Goal: Task Accomplishment & Management: Complete application form

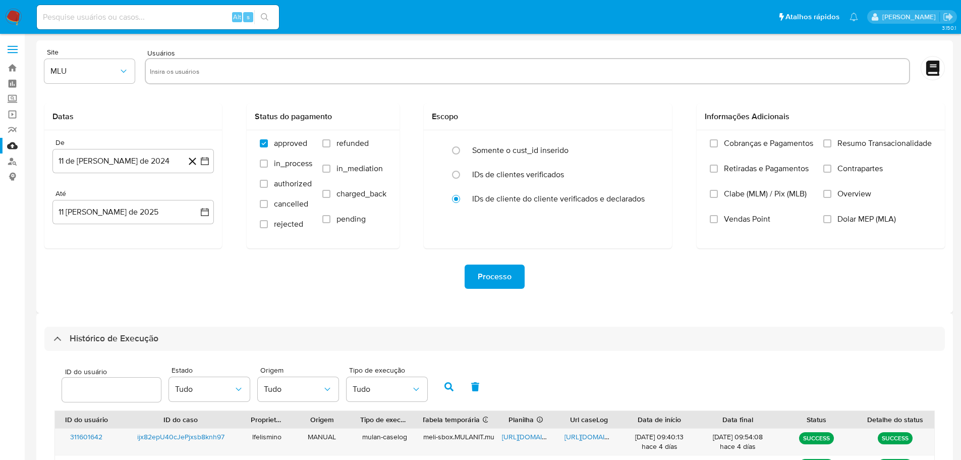
select select "25"
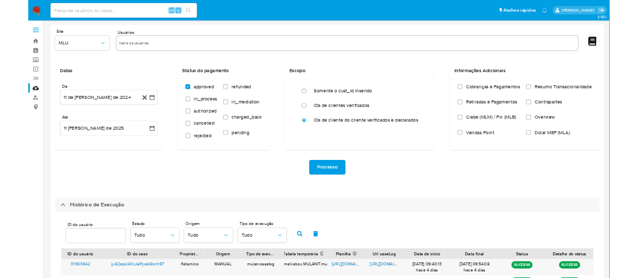
scroll to position [402, 0]
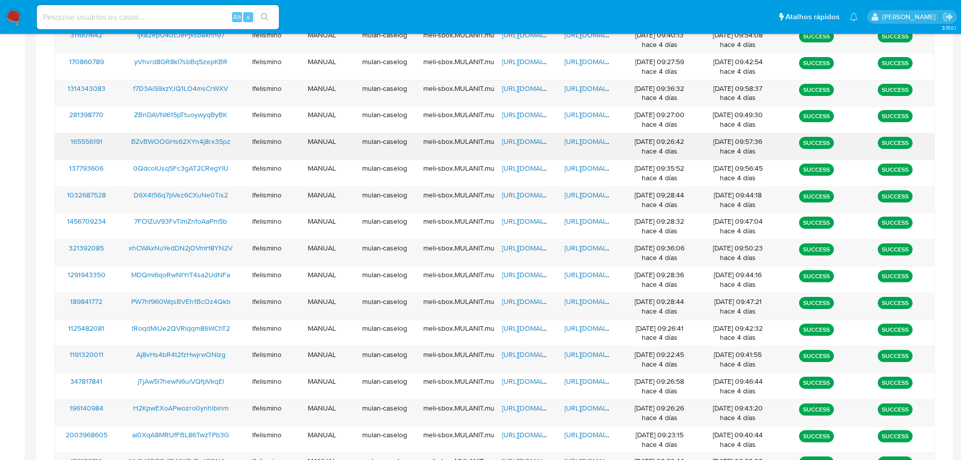
click at [586, 138] on span "https://docs.google.com/document/d/1JTSYFgv_jGciReXWxMHrIFAW15wGDsbNhZy60bwG-98…" at bounding box center [599, 141] width 70 height 10
click at [524, 143] on span "https://docs.google.com/spreadsheets/d/1W0RUIWbtpmEdIssAMrpV6y4uD7z3g4-F1ChNcU-…" at bounding box center [537, 141] width 70 height 10
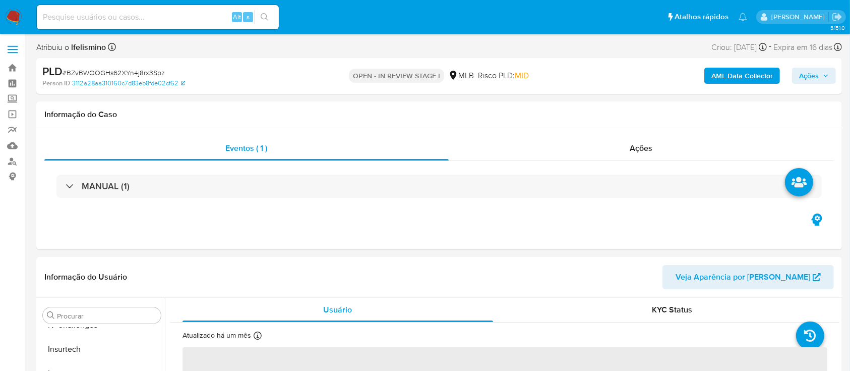
scroll to position [134, 0]
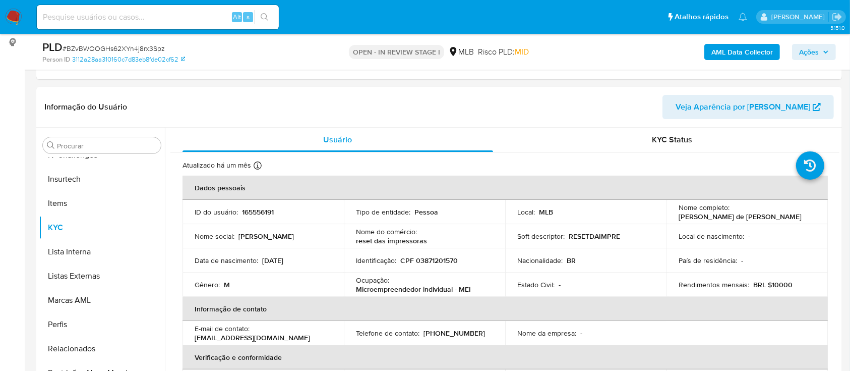
select select "10"
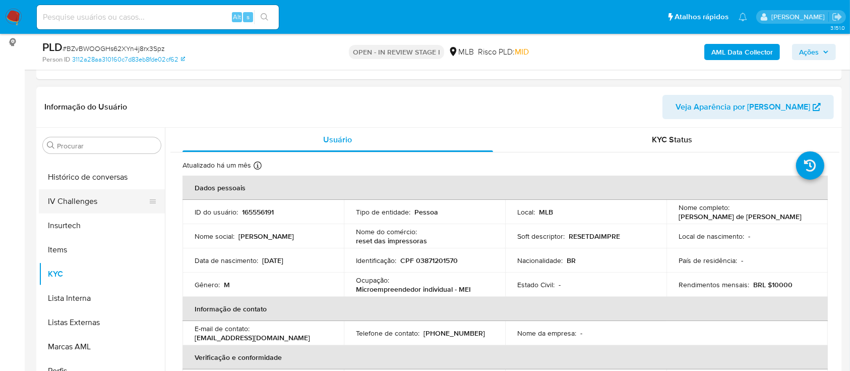
scroll to position [292, 0]
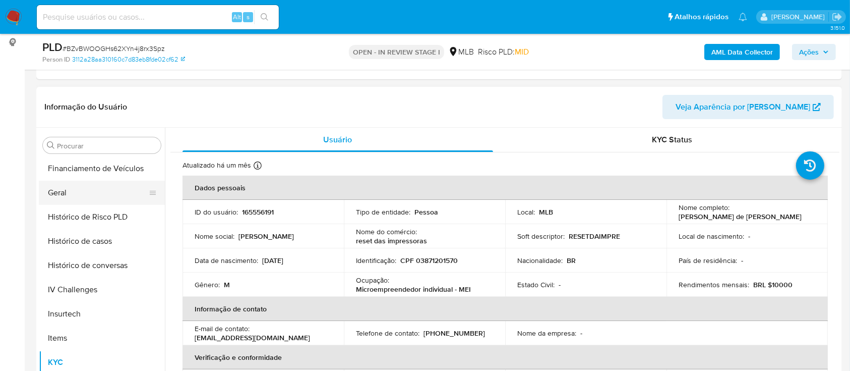
click at [98, 184] on button "Geral" at bounding box center [98, 193] width 118 height 24
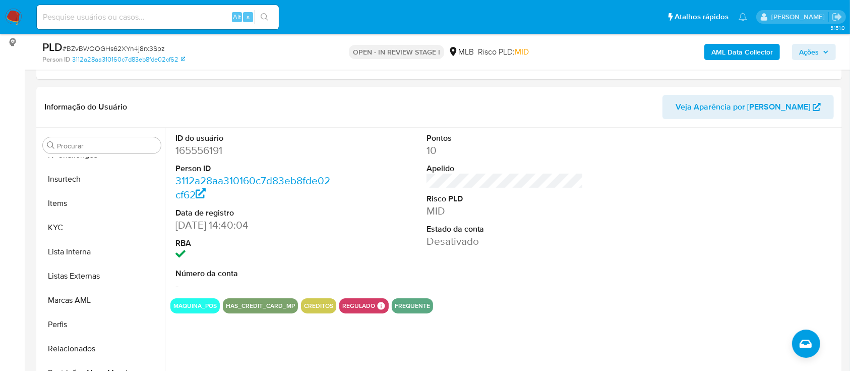
scroll to position [269, 0]
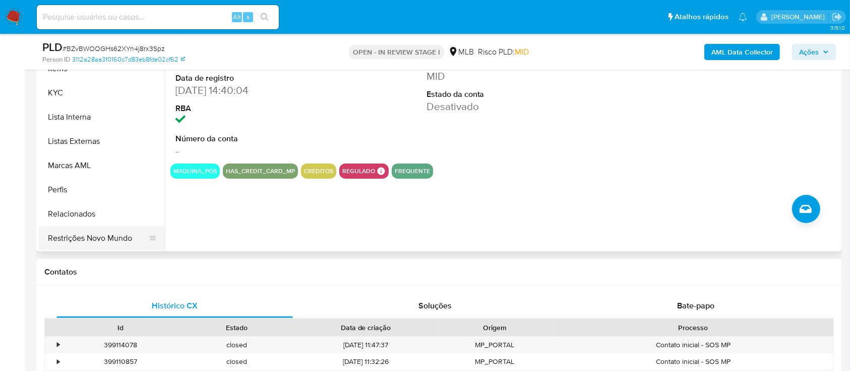
drag, startPoint x: 110, startPoint y: 231, endPoint x: 117, endPoint y: 231, distance: 6.1
click at [111, 230] on button "Restrições Novo Mundo" at bounding box center [98, 238] width 118 height 24
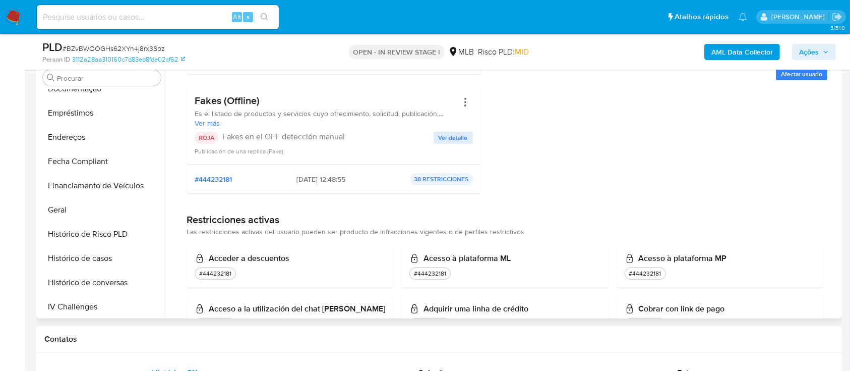
scroll to position [0, 0]
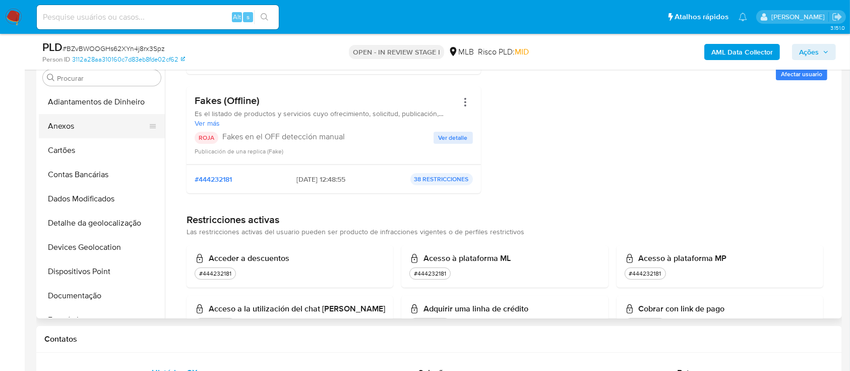
click at [81, 131] on button "Anexos" at bounding box center [98, 126] width 118 height 24
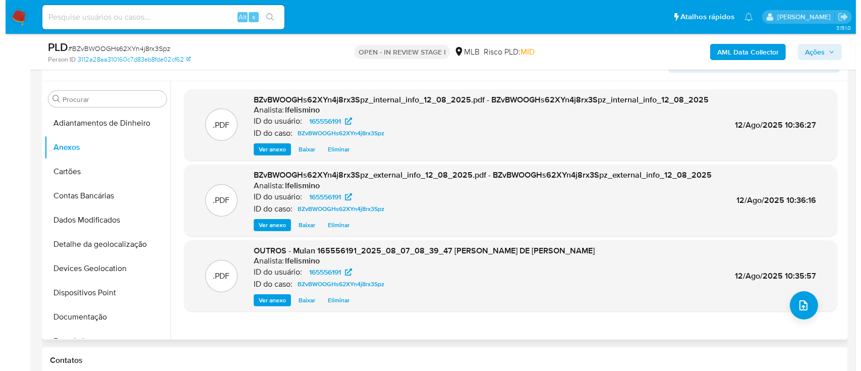
scroll to position [202, 0]
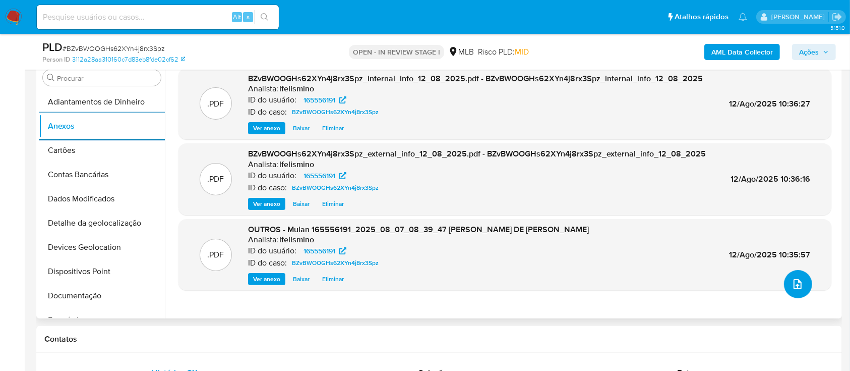
click at [792, 281] on icon "upload-file" at bounding box center [798, 284] width 12 height 12
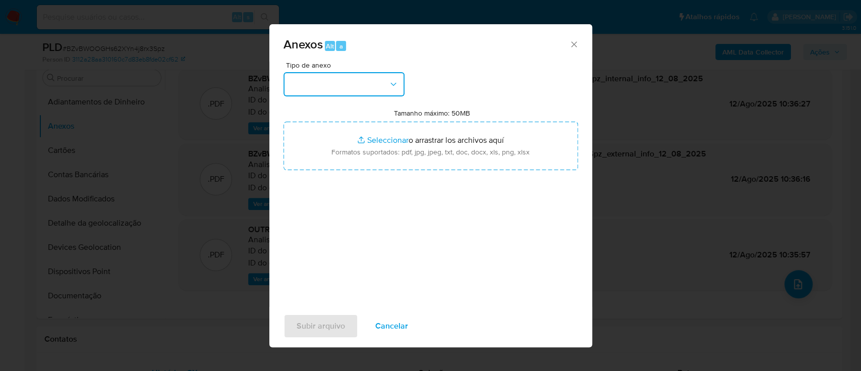
click at [351, 79] on button "button" at bounding box center [343, 84] width 121 height 24
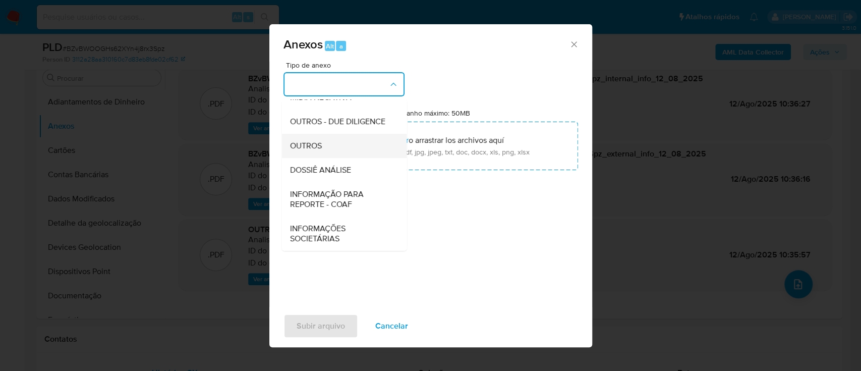
scroll to position [155, 0]
click at [331, 172] on span "DOSSIÊ ANÁLISE" at bounding box center [320, 170] width 61 height 10
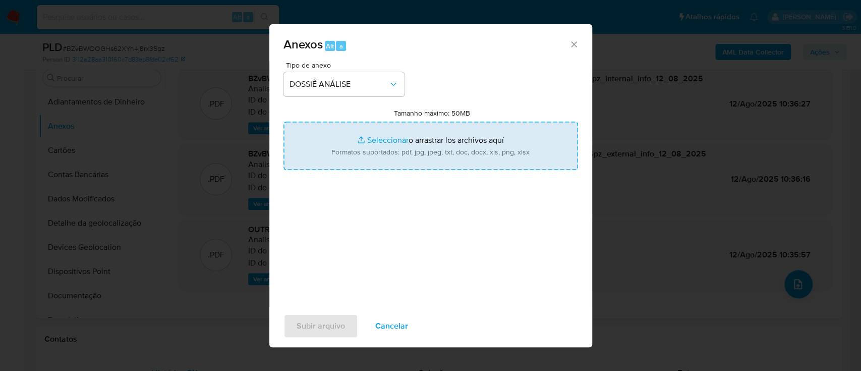
type input "C:\fakepath\SAR - CPF 03871201570 - SANDRO ALMEIDA DE JESUS.pdf"
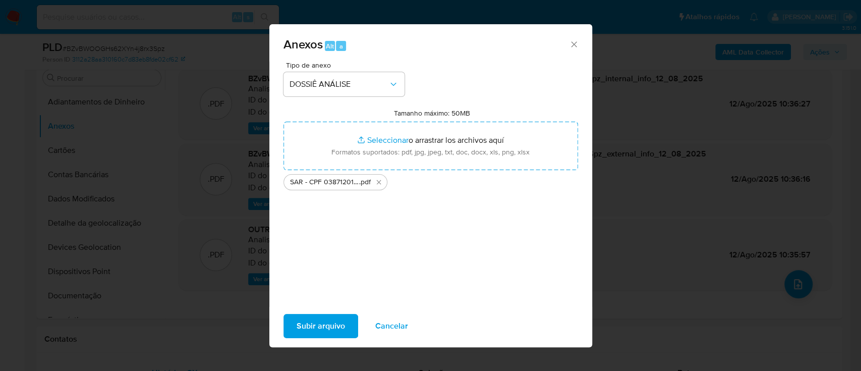
click at [347, 317] on button "Subir arquivo" at bounding box center [320, 326] width 75 height 24
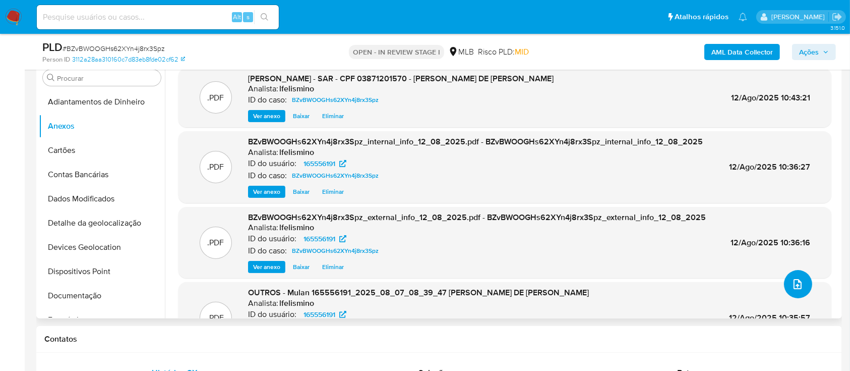
click at [794, 284] on icon "upload-file" at bounding box center [798, 284] width 8 height 10
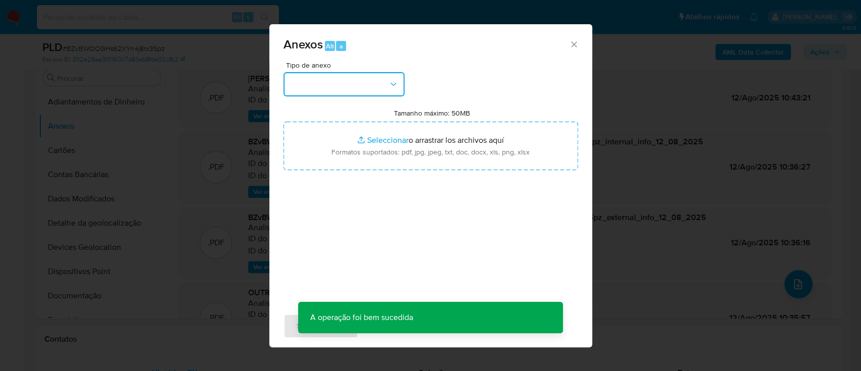
click at [379, 76] on button "button" at bounding box center [343, 84] width 121 height 24
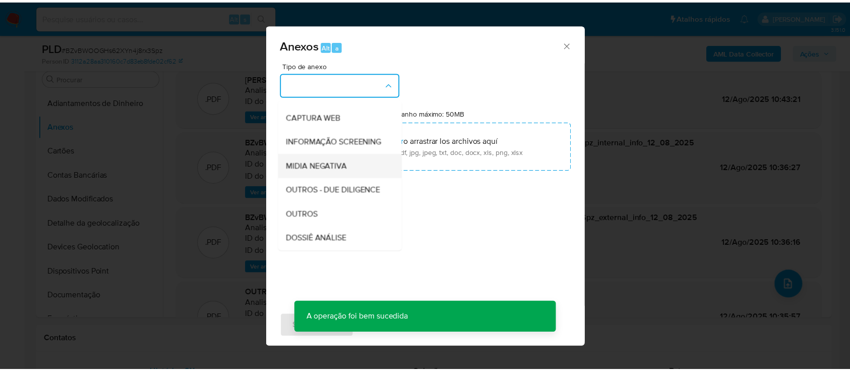
scroll to position [134, 0]
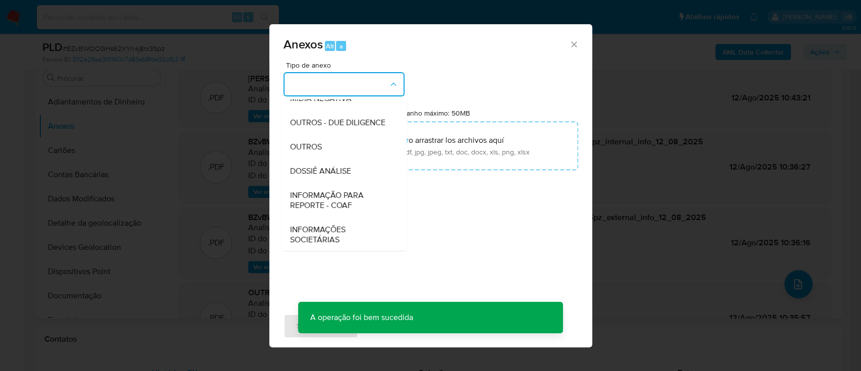
click at [328, 183] on div "DOSSIÊ ANÁLISE" at bounding box center [341, 171] width 103 height 24
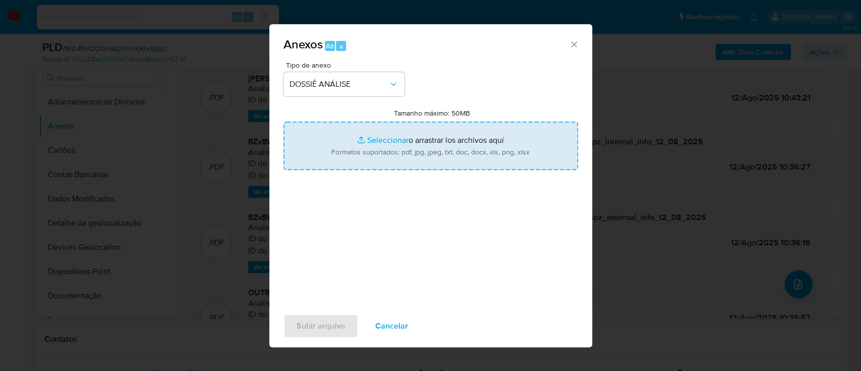
type input "C:\fakepath\DECLÍNIO - SPA - CPF 03871201570 - SANDRO ALMEIDA DE JESUS.pdf"
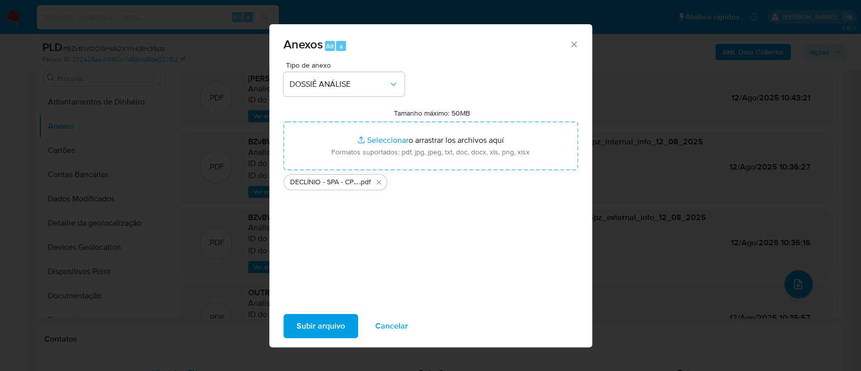
click at [330, 320] on span "Subir arquivo" at bounding box center [321, 326] width 48 height 22
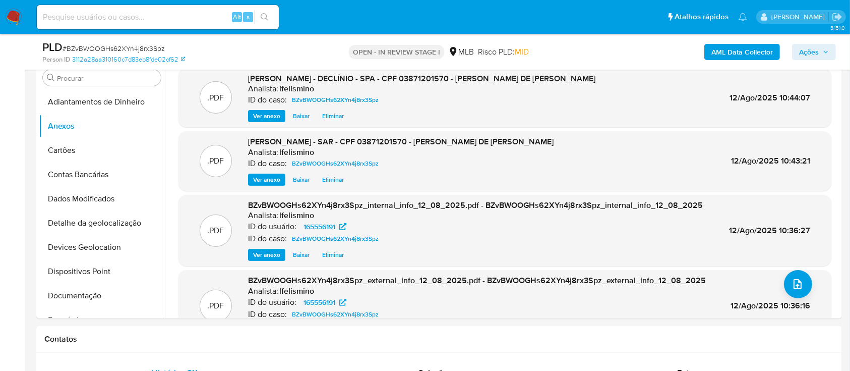
click at [797, 49] on button "Ações" at bounding box center [814, 52] width 44 height 16
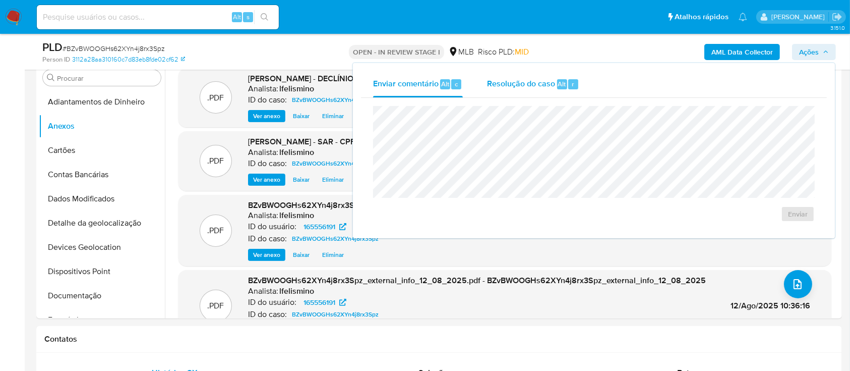
click at [564, 89] on div "Resolução do caso Alt r" at bounding box center [533, 84] width 92 height 26
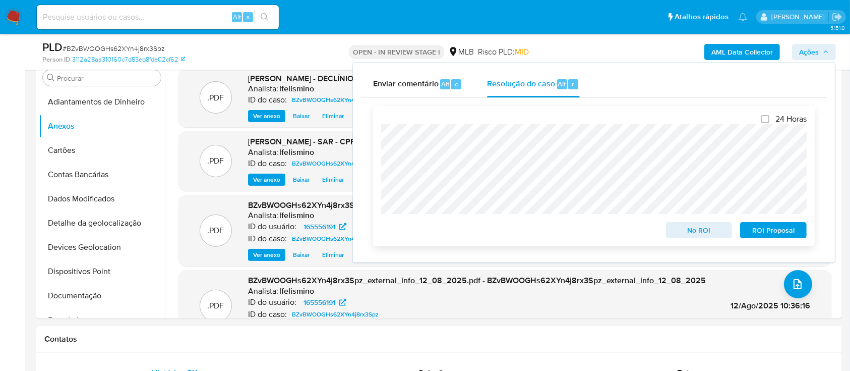
click at [761, 235] on span "ROI Proposal" at bounding box center [774, 230] width 52 height 14
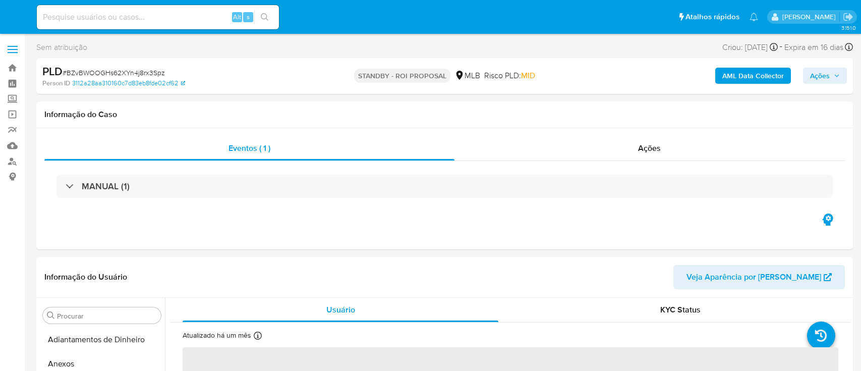
select select "10"
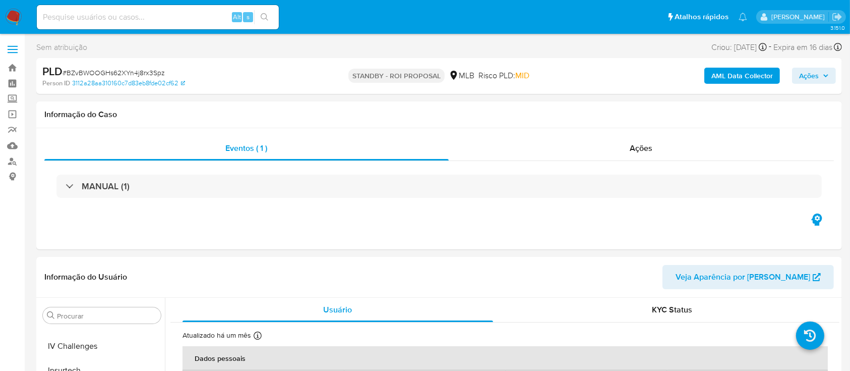
scroll to position [426, 0]
click at [152, 71] on span "# BZvBWOOGHs62XYn4j8rx3Spz" at bounding box center [114, 73] width 102 height 10
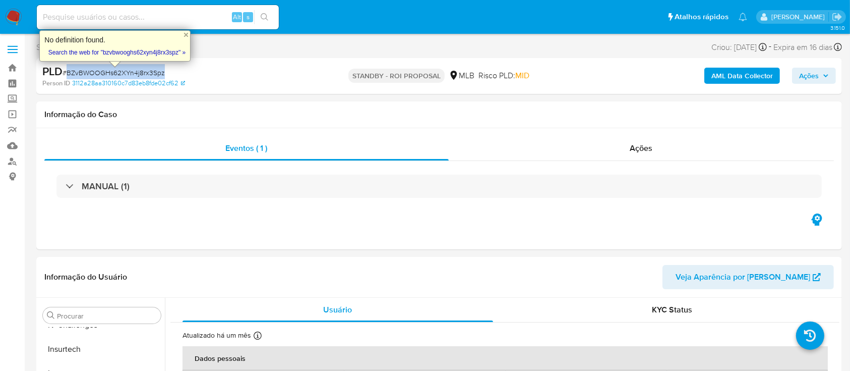
copy span "BZvBWOOGHs62XYn4j8rx3Spz"
click at [144, 14] on input at bounding box center [158, 17] width 242 height 13
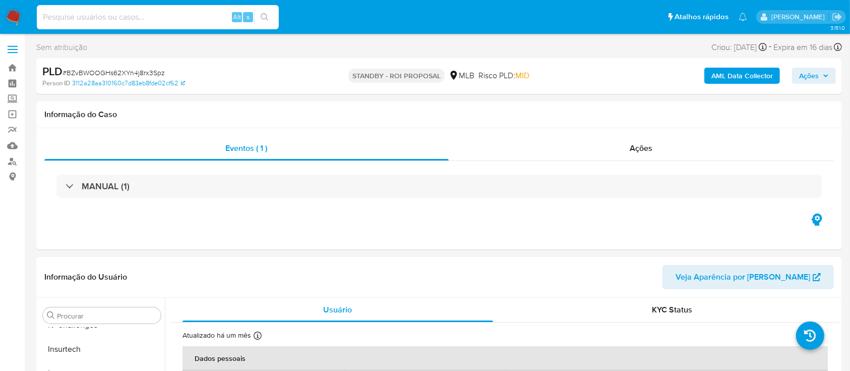
paste input "ZBnDAVNI615pTtuoywyqByBK"
type input "ZBnDAVNI615pTtuoywyqByBK"
click at [271, 21] on button "search-icon" at bounding box center [264, 17] width 21 height 14
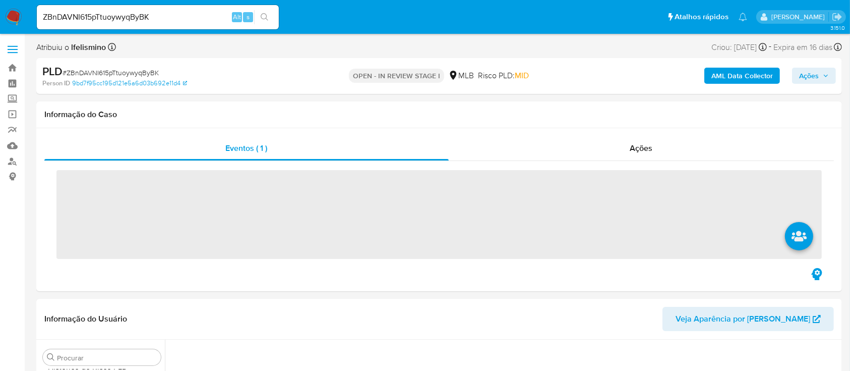
scroll to position [426, 0]
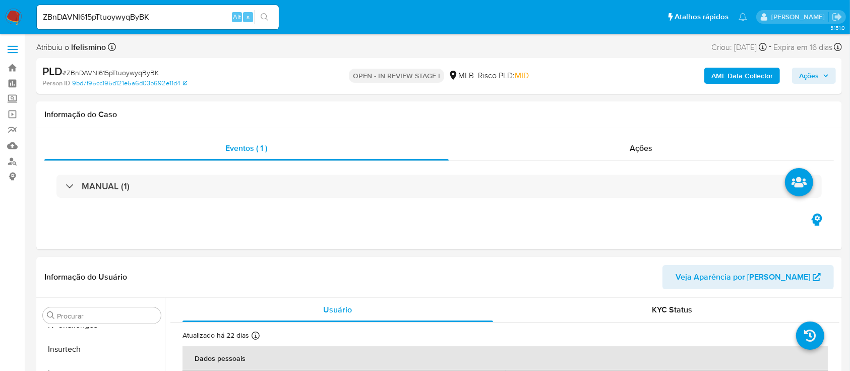
select select "10"
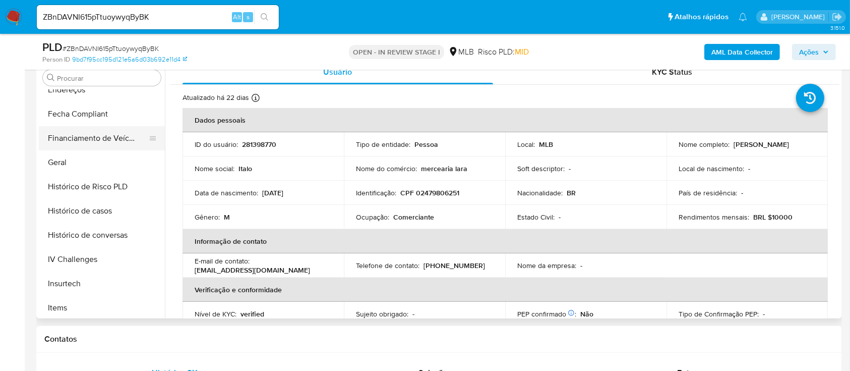
scroll to position [224, 0]
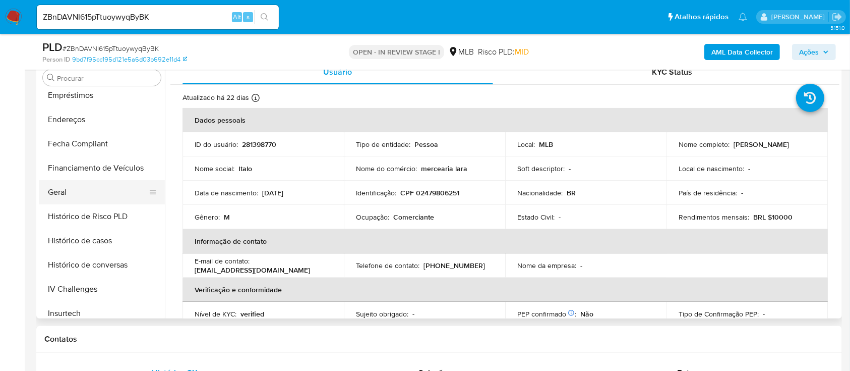
click at [84, 188] on button "Geral" at bounding box center [98, 192] width 118 height 24
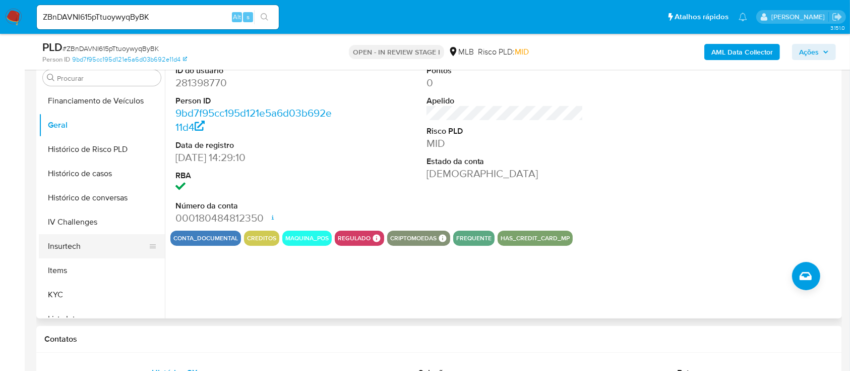
scroll to position [359, 0]
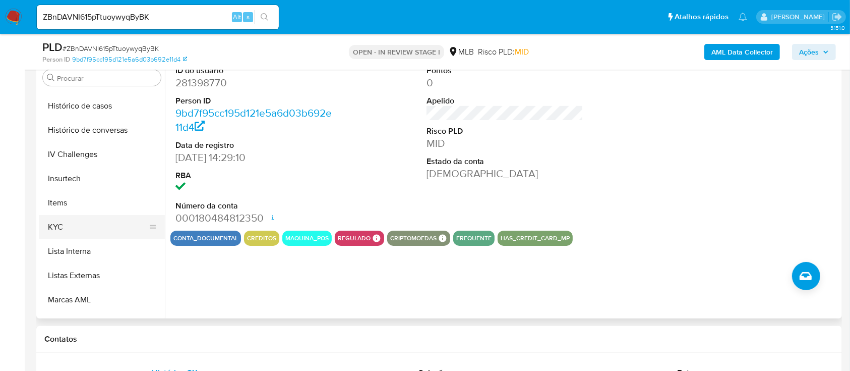
click at [106, 221] on button "KYC" at bounding box center [98, 227] width 118 height 24
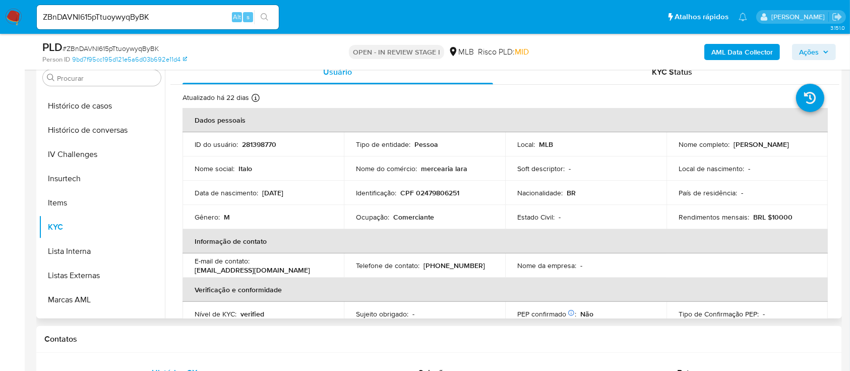
click at [414, 216] on p "Comerciante" at bounding box center [413, 216] width 41 height 9
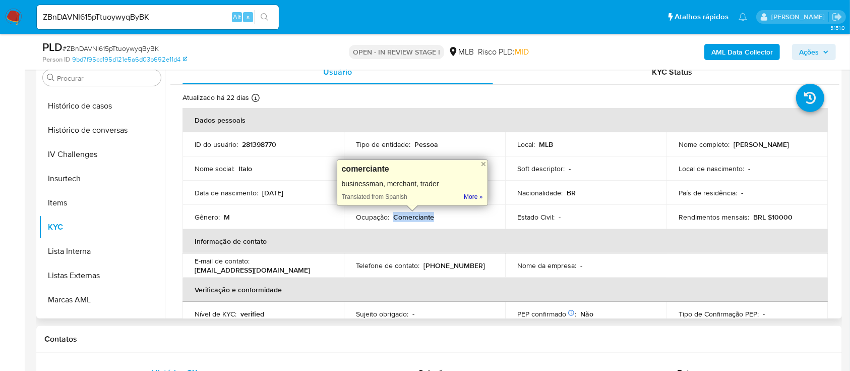
copy p "Comerciante"
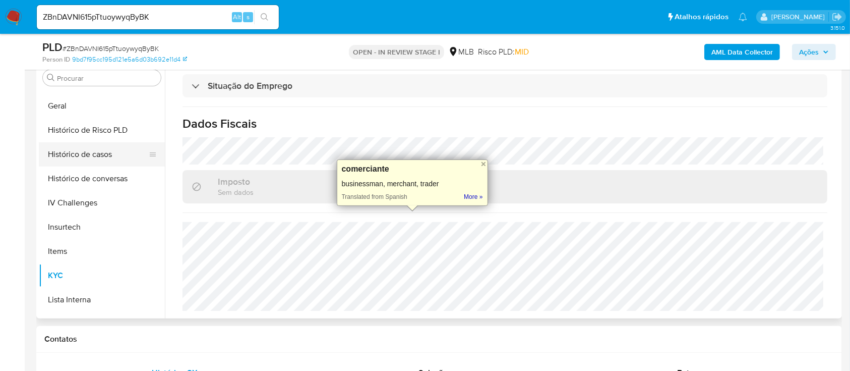
scroll to position [292, 0]
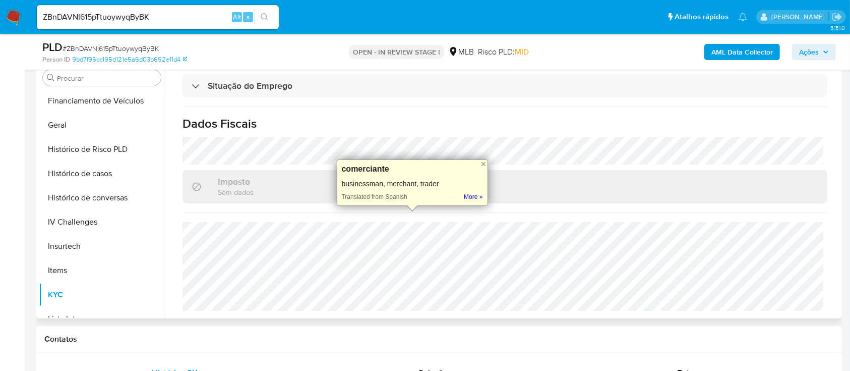
drag, startPoint x: 115, startPoint y: 125, endPoint x: 168, endPoint y: 159, distance: 63.8
click at [115, 124] on button "Geral" at bounding box center [102, 125] width 126 height 24
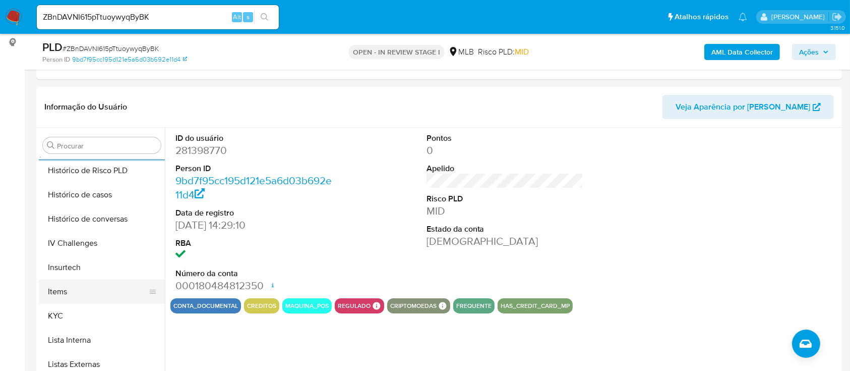
scroll to position [359, 0]
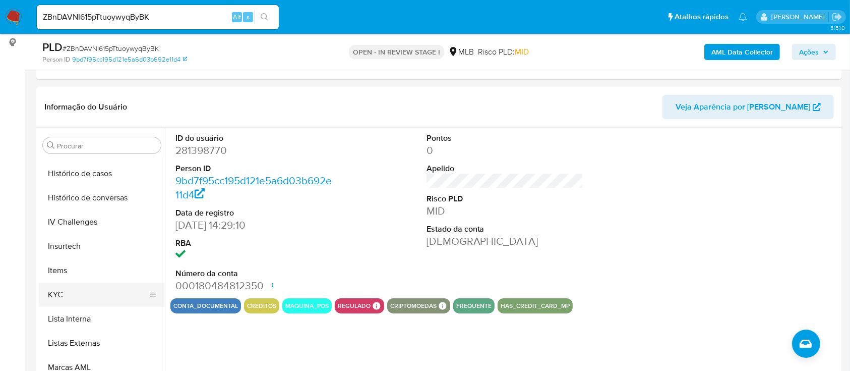
click at [76, 293] on button "KYC" at bounding box center [98, 294] width 118 height 24
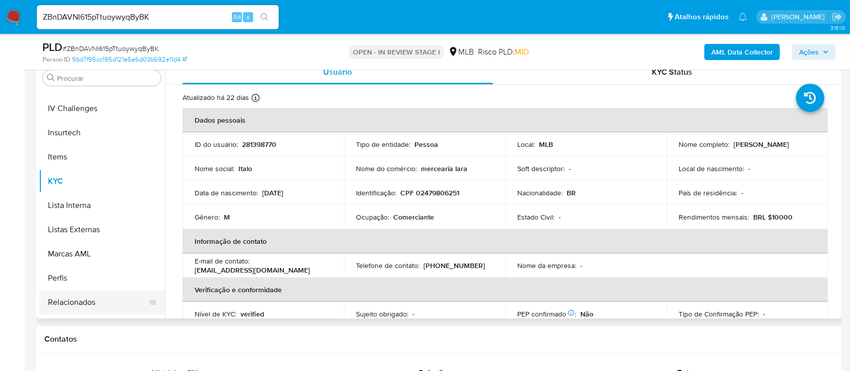
scroll to position [426, 0]
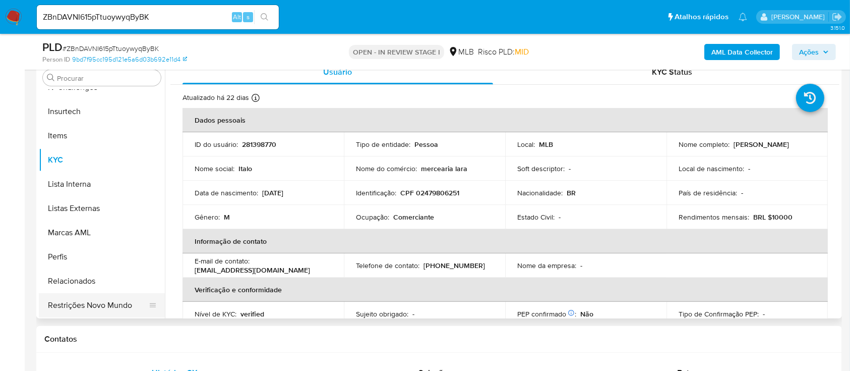
click at [81, 306] on button "Restrições Novo Mundo" at bounding box center [98, 305] width 118 height 24
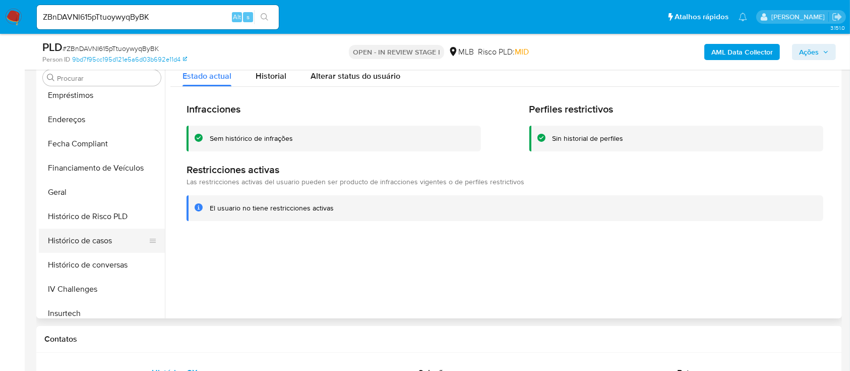
scroll to position [157, 0]
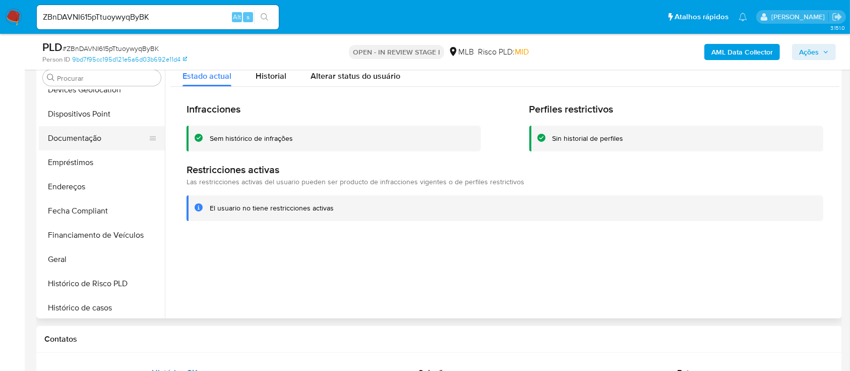
click at [93, 136] on button "Documentação" at bounding box center [98, 138] width 118 height 24
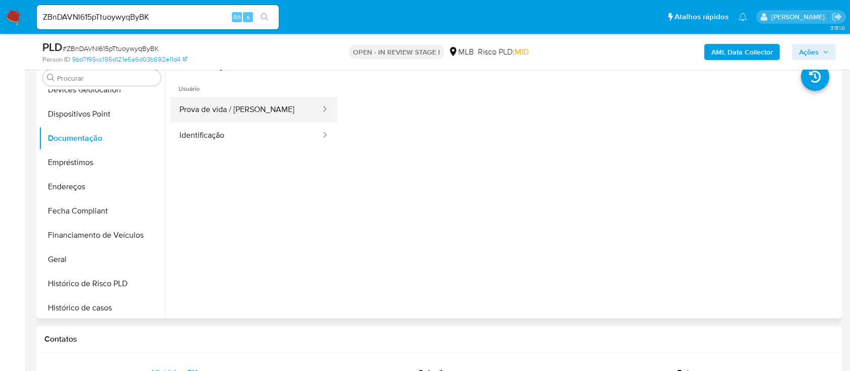
click at [250, 102] on button "Prova de vida / Selfie" at bounding box center [245, 110] width 151 height 26
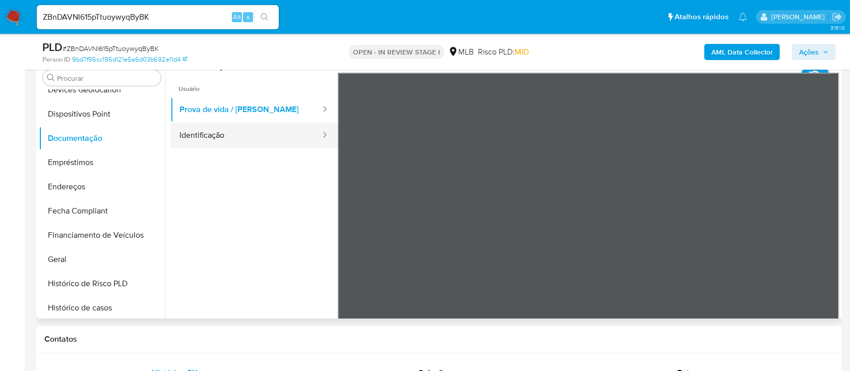
click at [242, 139] on button "Identificação" at bounding box center [245, 136] width 151 height 26
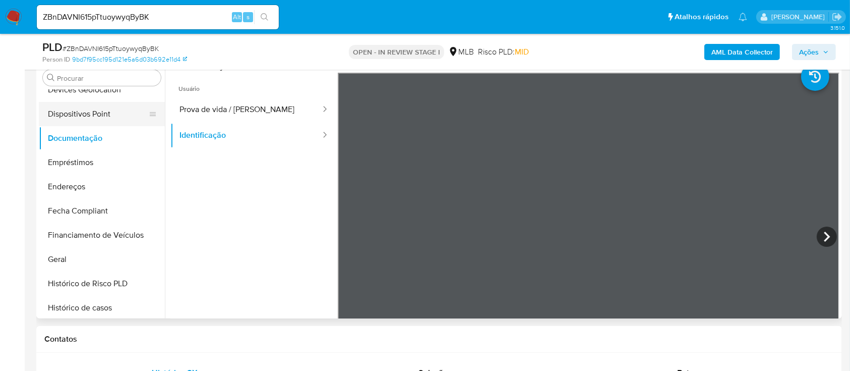
click at [126, 118] on button "Dispositivos Point" at bounding box center [98, 114] width 118 height 24
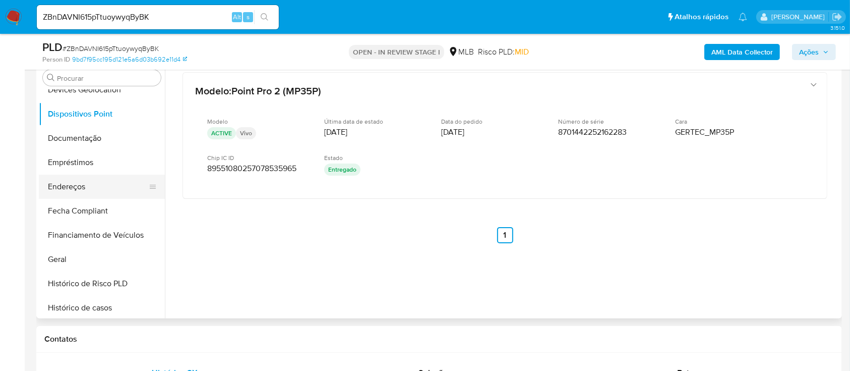
click at [105, 189] on button "Endereços" at bounding box center [98, 187] width 118 height 24
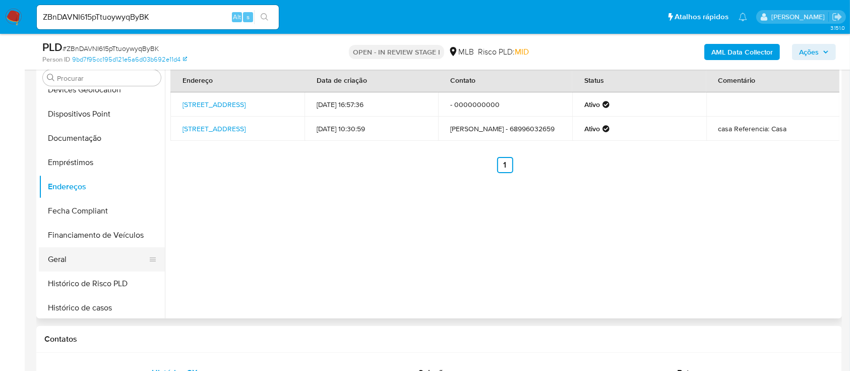
click at [94, 256] on button "Geral" at bounding box center [98, 259] width 118 height 24
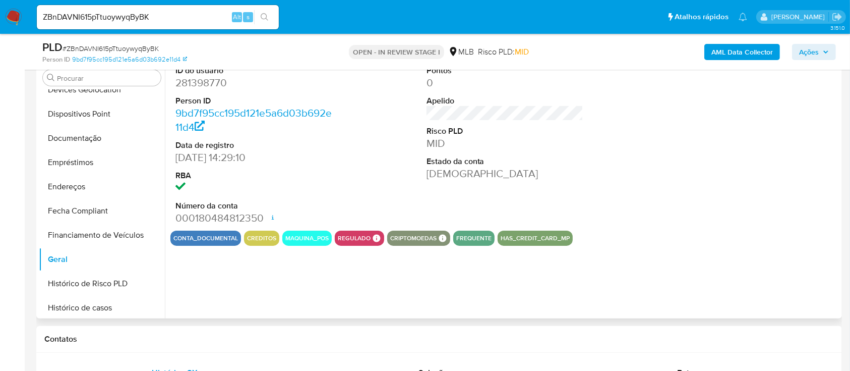
click at [217, 83] on dd "281398770" at bounding box center [254, 83] width 157 height 14
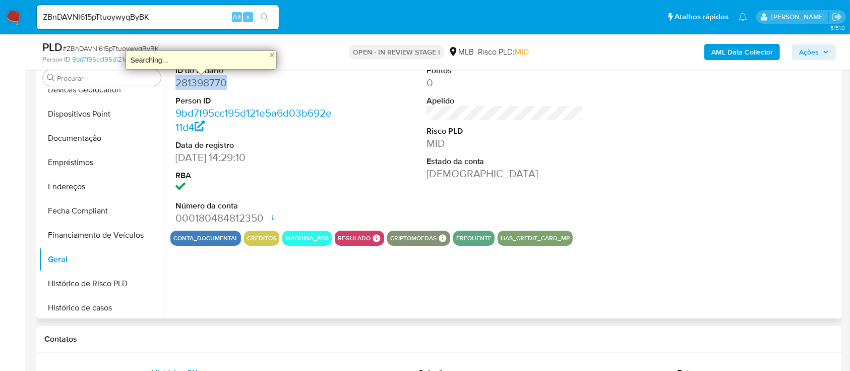
copy dd "281398770"
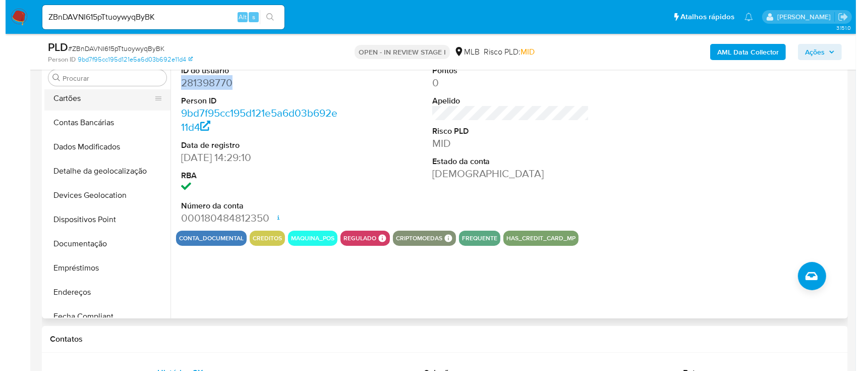
scroll to position [0, 0]
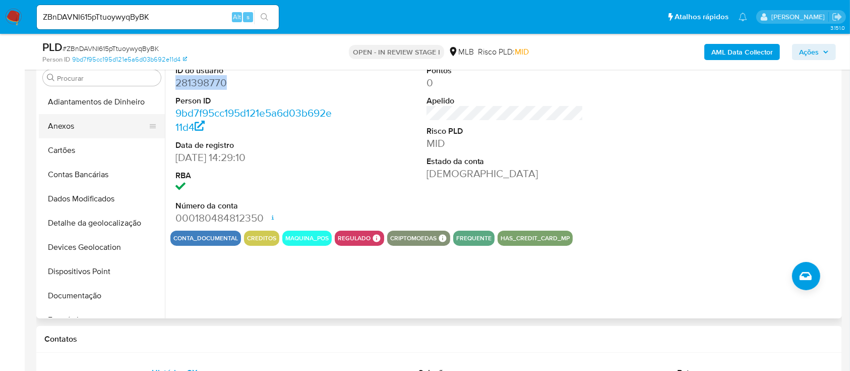
click at [83, 117] on button "Anexos" at bounding box center [98, 126] width 118 height 24
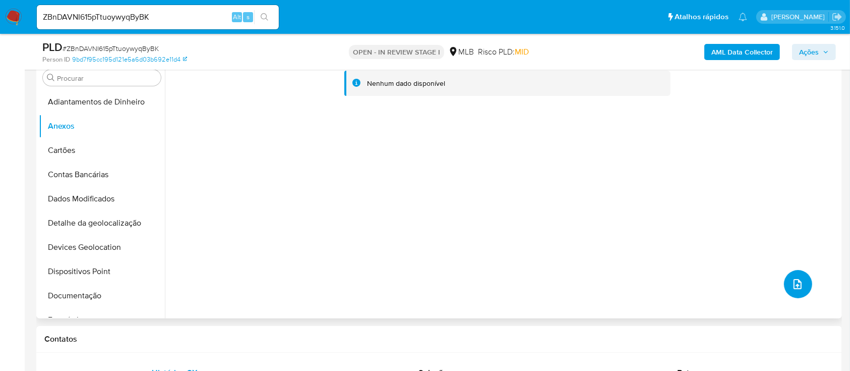
click at [797, 282] on icon "upload-file" at bounding box center [798, 284] width 8 height 10
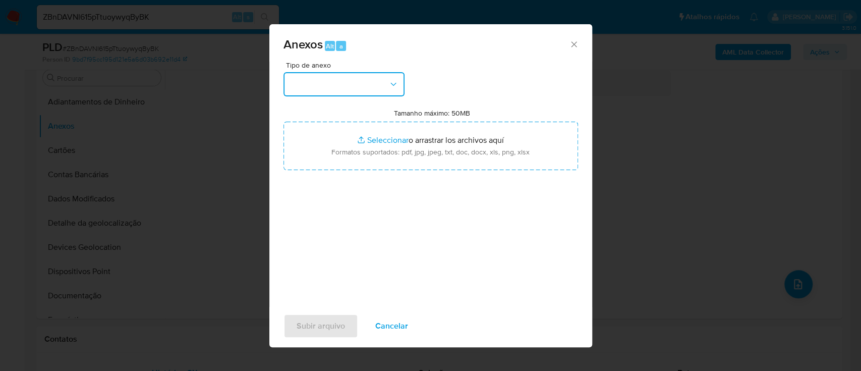
click at [384, 87] on button "button" at bounding box center [343, 84] width 121 height 24
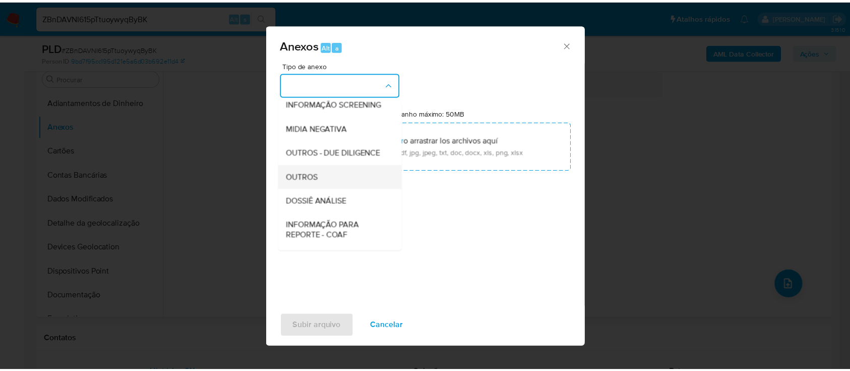
scroll to position [134, 0]
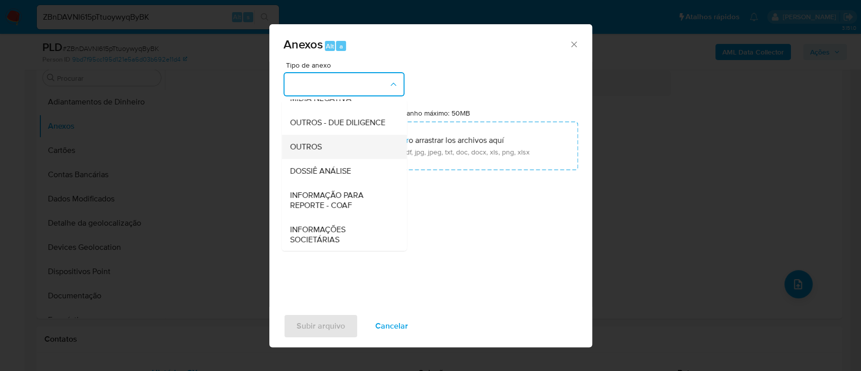
click at [356, 159] on div "OUTROS" at bounding box center [341, 147] width 103 height 24
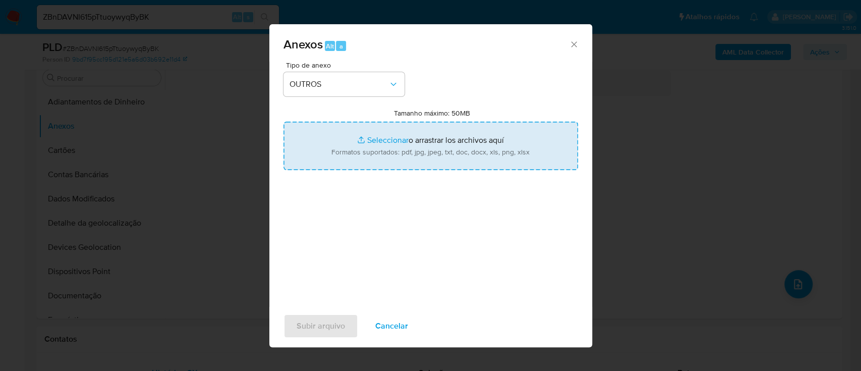
type input "C:\fakepath\Mulan 281398770_2025_08_07_08_40_20 Francisco Italo Silva Oliveira …"
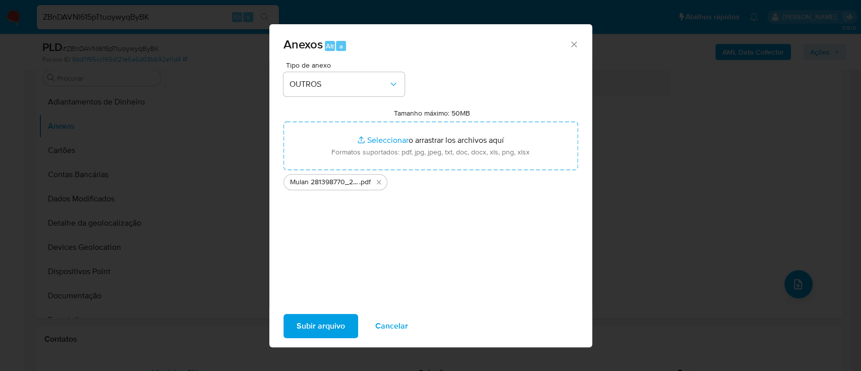
click at [320, 326] on span "Subir arquivo" at bounding box center [321, 326] width 48 height 22
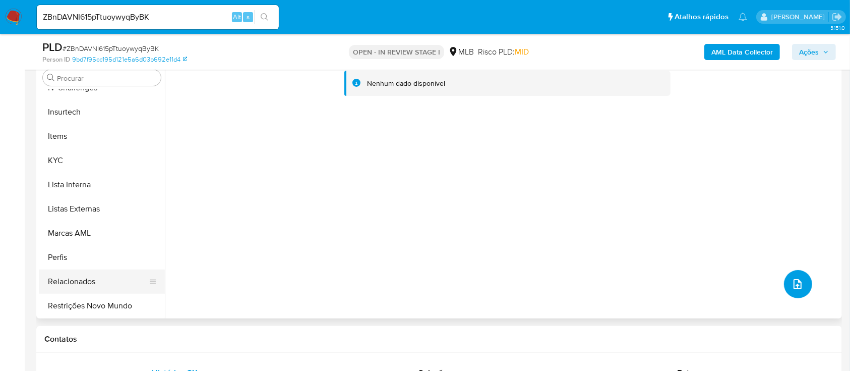
scroll to position [426, 0]
click at [79, 303] on button "Restrições Novo Mundo" at bounding box center [98, 305] width 118 height 24
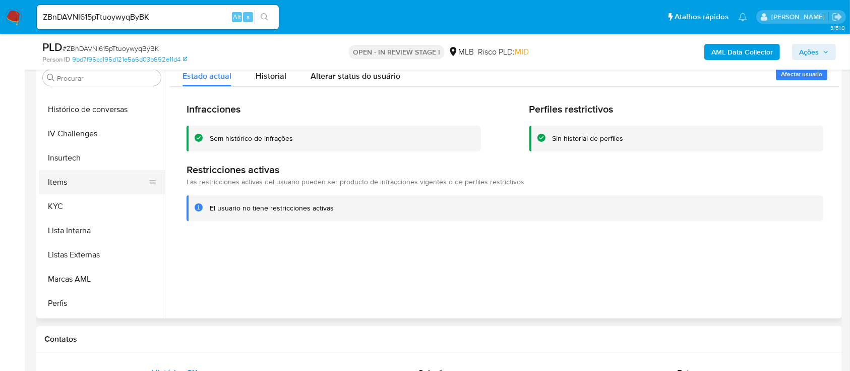
scroll to position [359, 0]
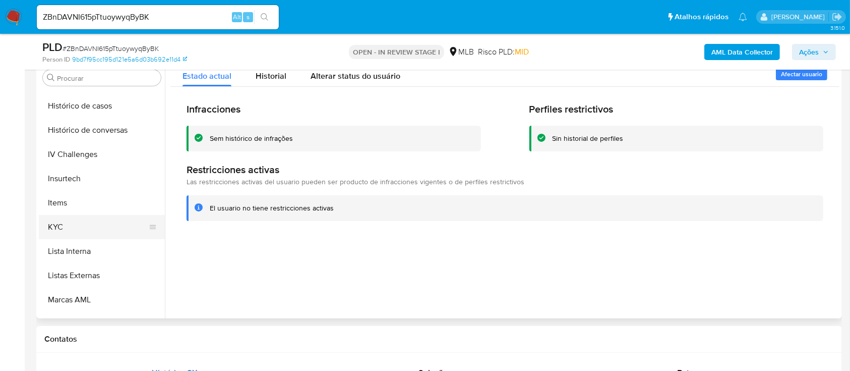
drag, startPoint x: 65, startPoint y: 216, endPoint x: 121, endPoint y: 225, distance: 56.7
click at [66, 216] on button "KYC" at bounding box center [98, 227] width 118 height 24
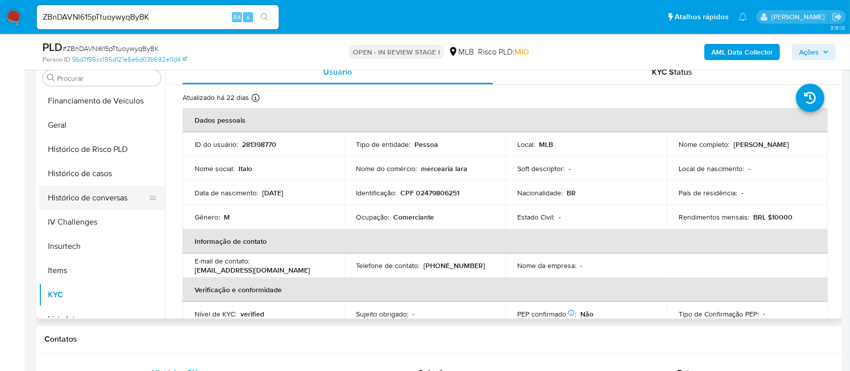
scroll to position [224, 0]
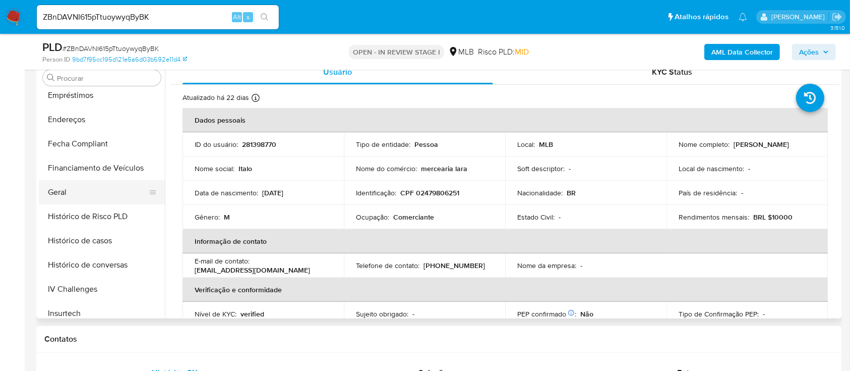
click at [74, 197] on button "Geral" at bounding box center [98, 192] width 118 height 24
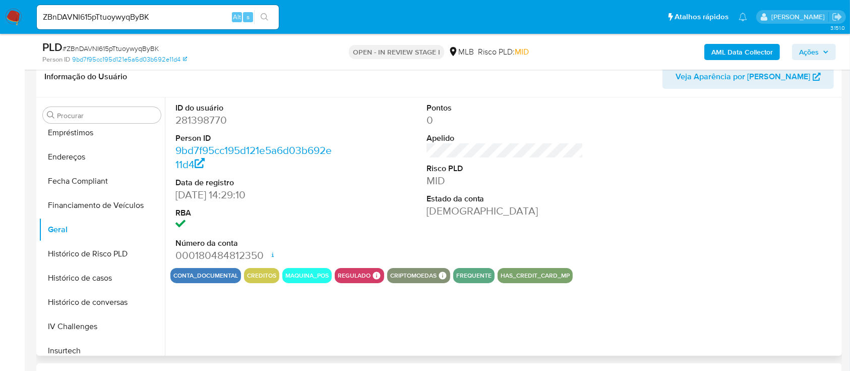
scroll to position [134, 0]
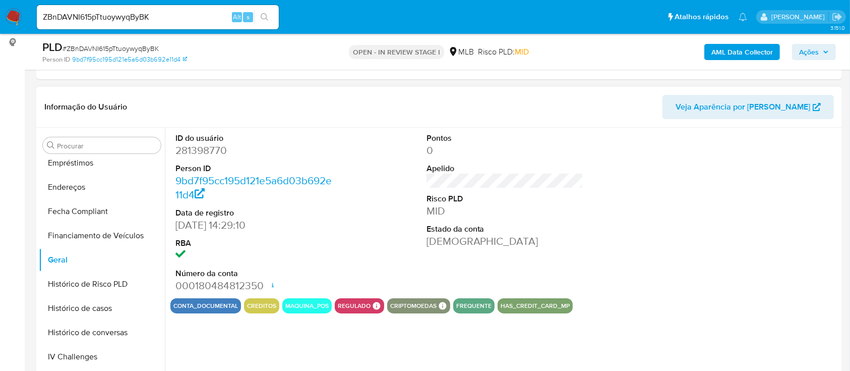
click at [201, 148] on dd "281398770" at bounding box center [254, 150] width 157 height 14
copy dd "281398770"
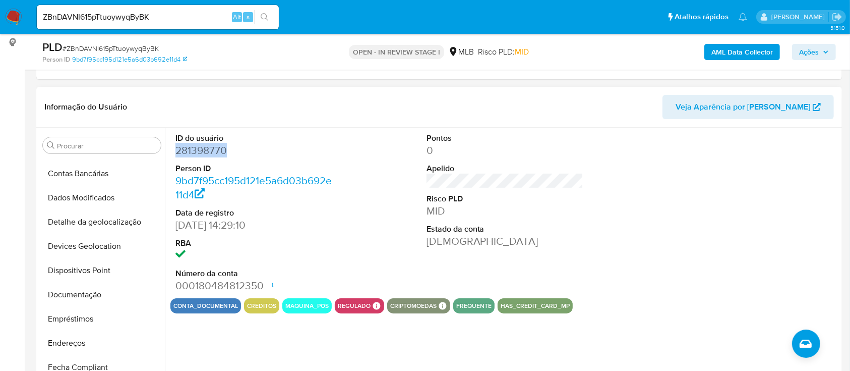
scroll to position [0, 0]
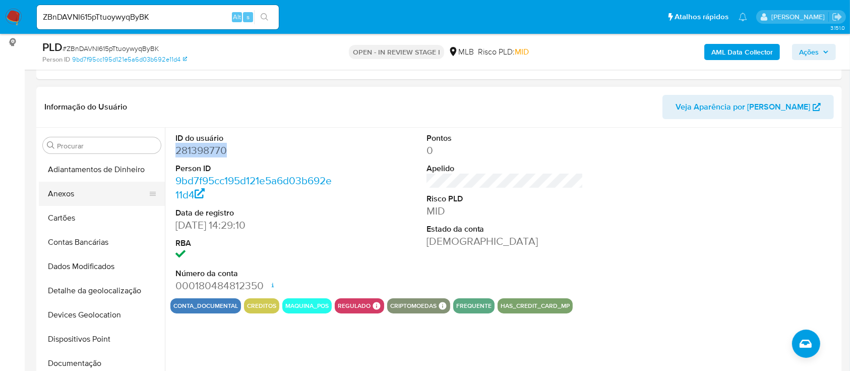
click at [93, 195] on button "Anexos" at bounding box center [98, 194] width 118 height 24
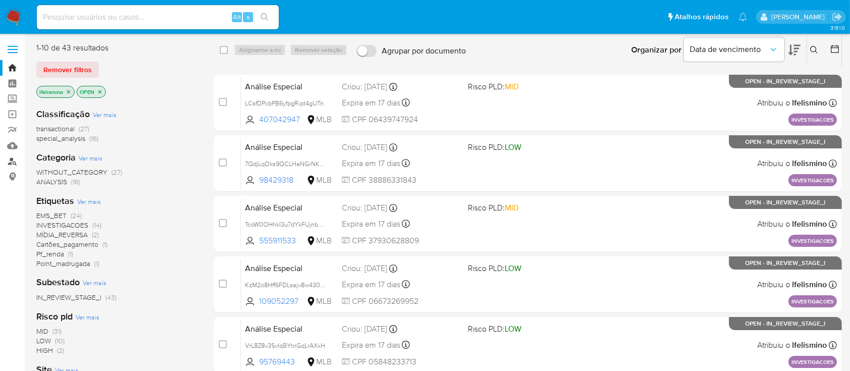
click at [16, 156] on link "Localizador de pessoas" at bounding box center [60, 161] width 120 height 16
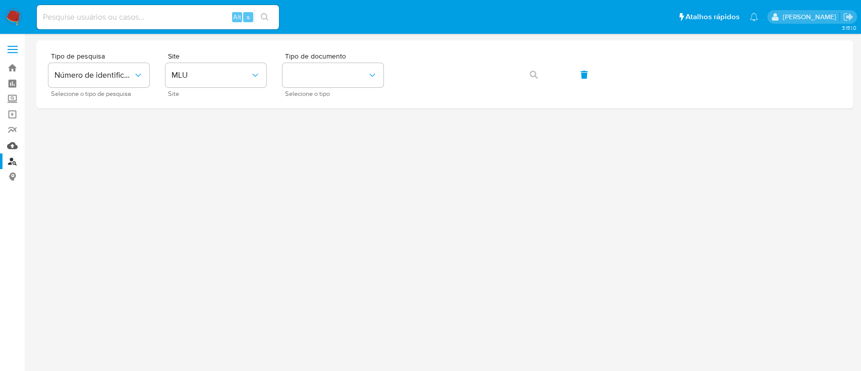
click at [18, 144] on link "Mulan" at bounding box center [60, 146] width 120 height 16
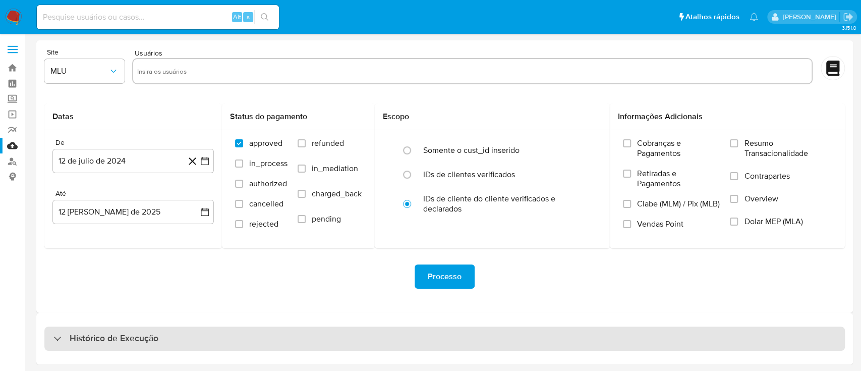
click at [332, 338] on div "Histórico de Execução" at bounding box center [444, 338] width 801 height 24
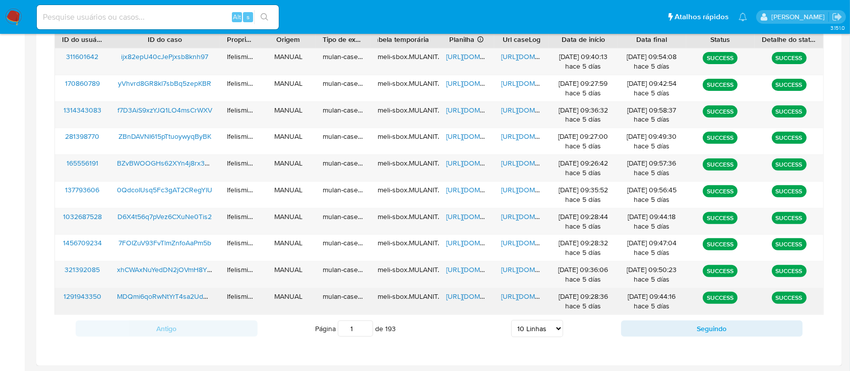
scroll to position [380, 0]
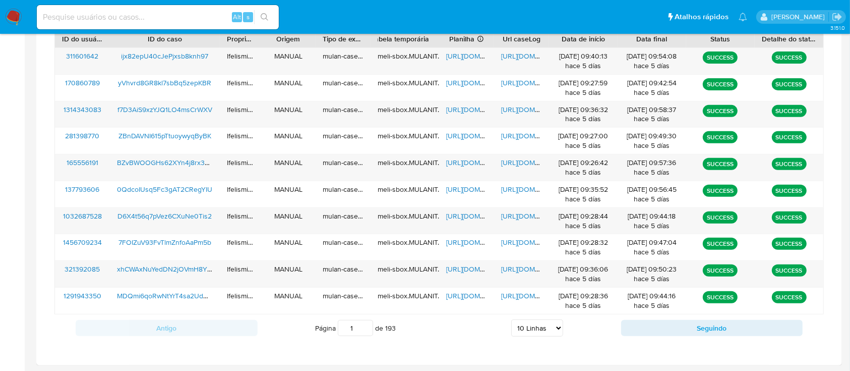
click at [549, 325] on select "5 Linhas 10 Linhas 20 Linhas 25 Linhas 50 Linhas 100 Linhas" at bounding box center [537, 327] width 52 height 17
select select "50"
click at [511, 319] on select "5 Linhas 10 Linhas 20 Linhas 25 Linhas 50 Linhas 100 Linhas" at bounding box center [537, 327] width 52 height 17
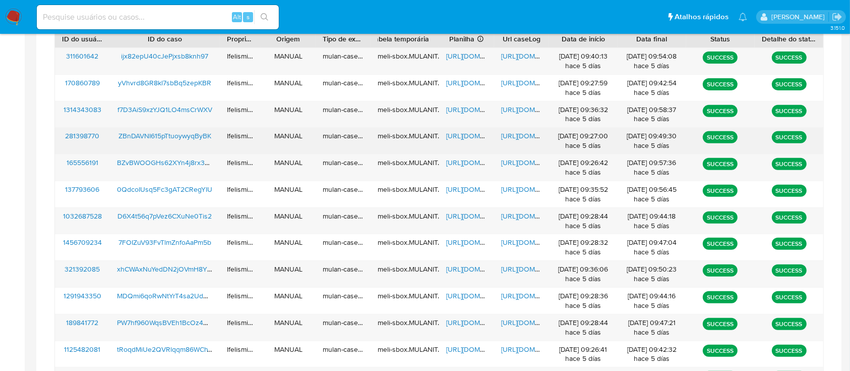
click at [530, 132] on span "[URL][DOMAIN_NAME]" at bounding box center [536, 136] width 70 height 10
click at [458, 135] on span "[URL][DOMAIN_NAME]" at bounding box center [481, 136] width 70 height 10
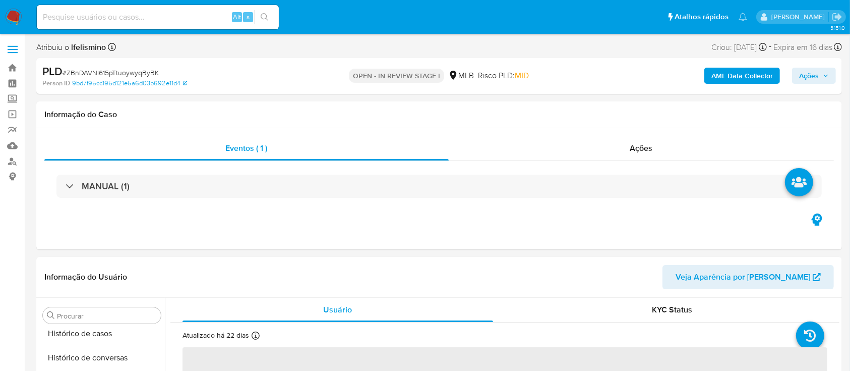
scroll to position [426, 0]
select select "10"
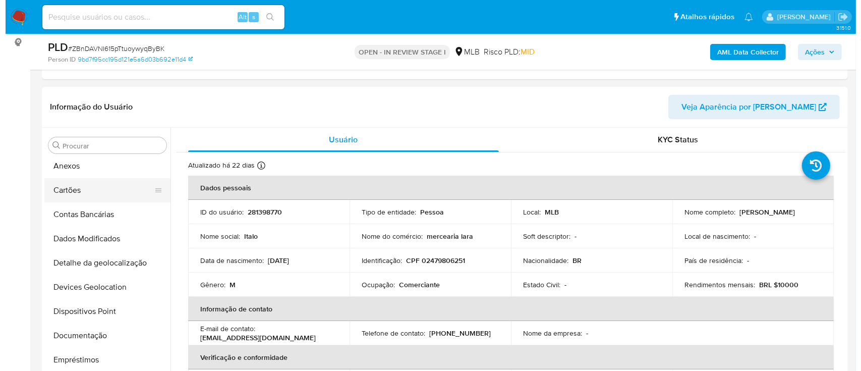
scroll to position [0, 0]
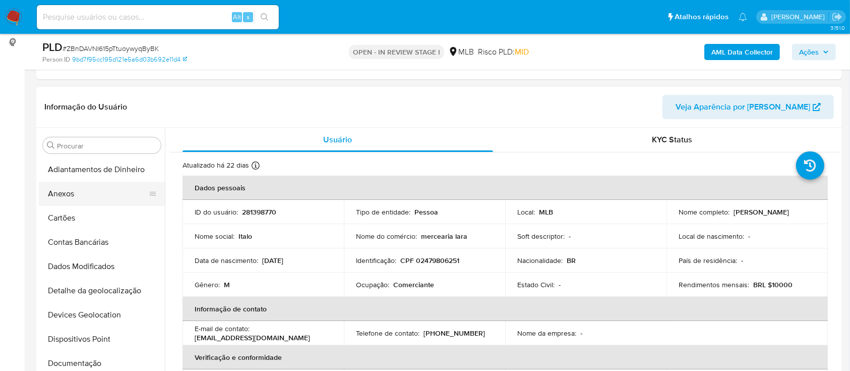
click at [64, 194] on button "Anexos" at bounding box center [98, 194] width 118 height 24
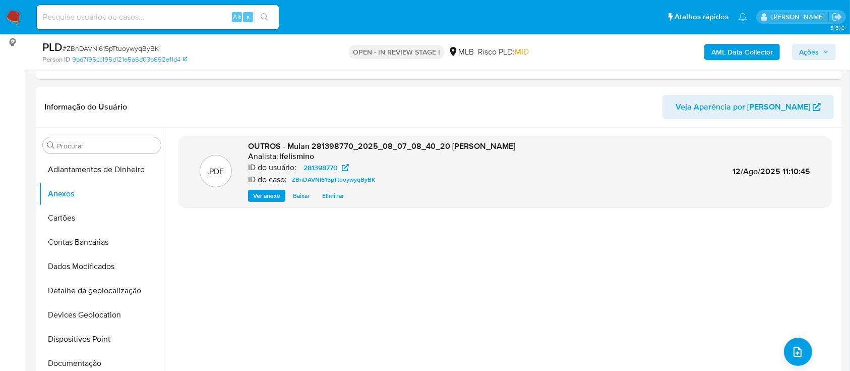
click at [726, 53] on b "AML Data Collector" at bounding box center [743, 52] width 62 height 16
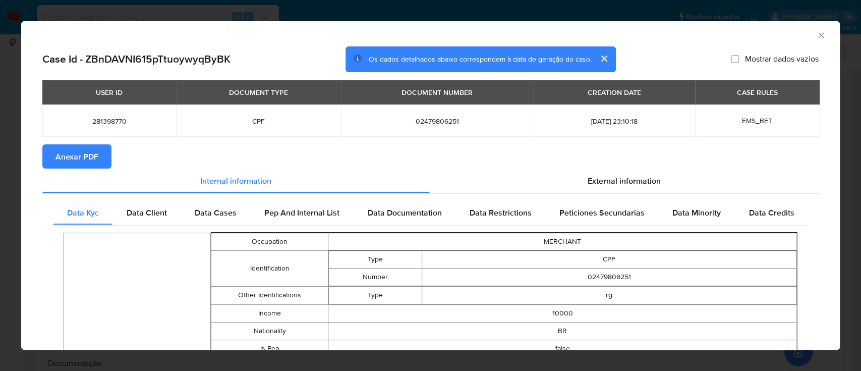
click at [73, 145] on span "Anexar PDF" at bounding box center [76, 156] width 43 height 22
